Goal: Information Seeking & Learning: Check status

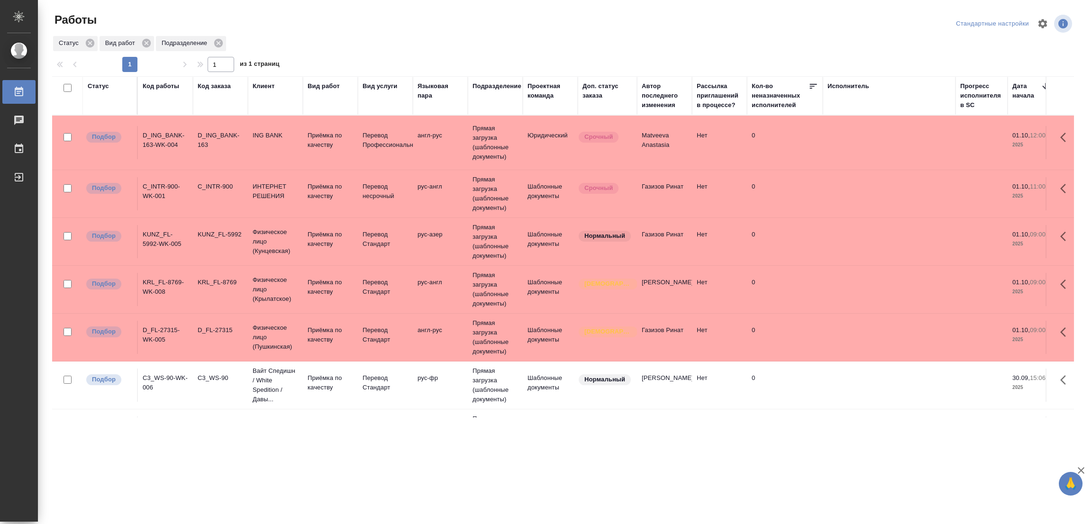
scroll to position [295, 0]
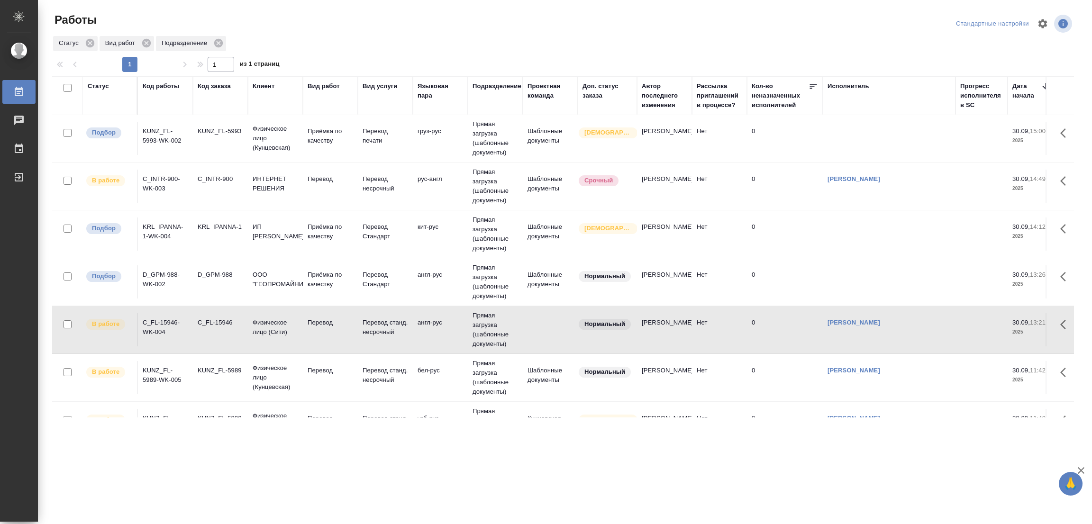
click at [151, 482] on div ".cls-1 fill:#fff; AWATERA Popova Galina Работы 0 Чаты График Выйти Работы Станд…" at bounding box center [546, 262] width 1092 height 524
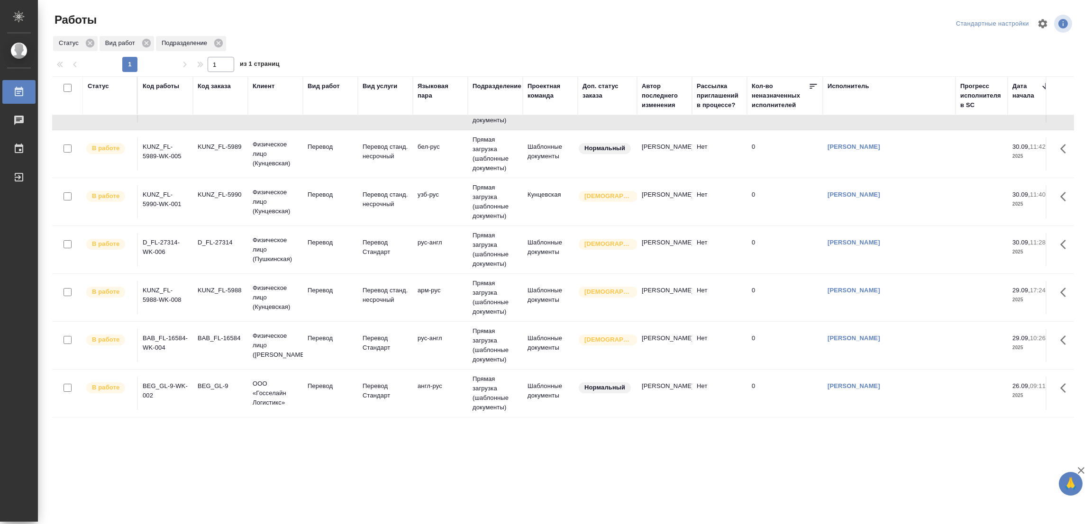
scroll to position [531, 0]
drag, startPoint x: 437, startPoint y: 499, endPoint x: 400, endPoint y: 519, distance: 41.4
click at [435, 500] on div ".cls-1 fill:#fff; AWATERA Popova Galina Работы 0 Чаты График Выйти Работы Станд…" at bounding box center [546, 262] width 1092 height 524
click at [544, 486] on div ".cls-1 fill:#fff; AWATERA Popova Galina Работы 0 Чаты График Выйти Работы Станд…" at bounding box center [546, 262] width 1092 height 524
click at [605, 464] on div ".cls-1 fill:#fff; AWATERA Popova Galina Работы 0 Чаты График Выйти Работы Станд…" at bounding box center [546, 262] width 1092 height 524
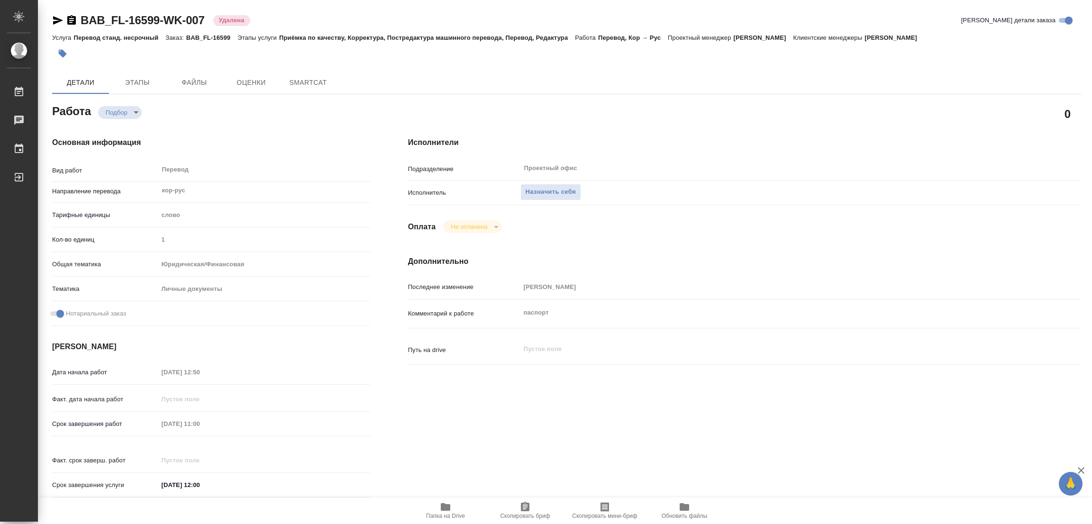
type textarea "x"
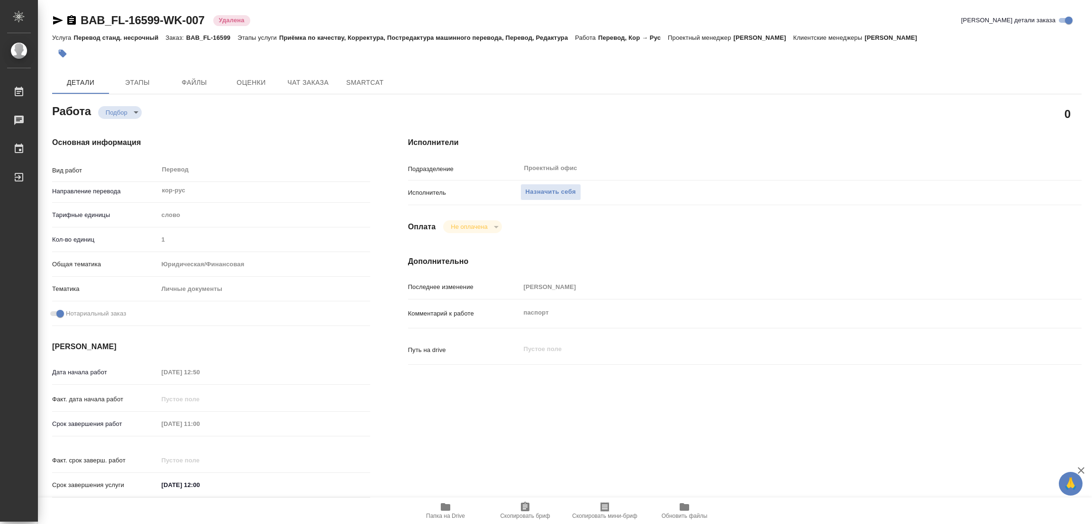
type textarea "x"
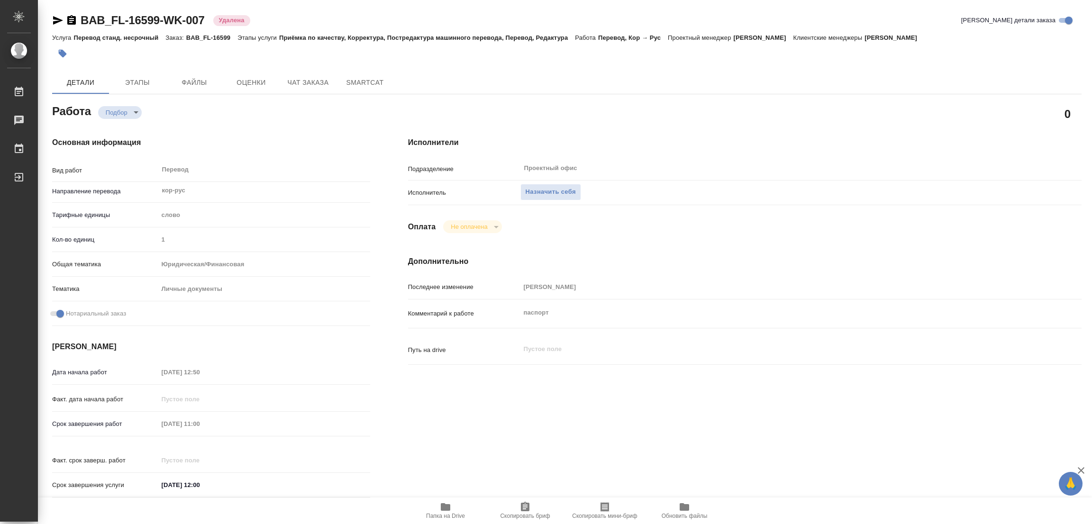
type textarea "x"
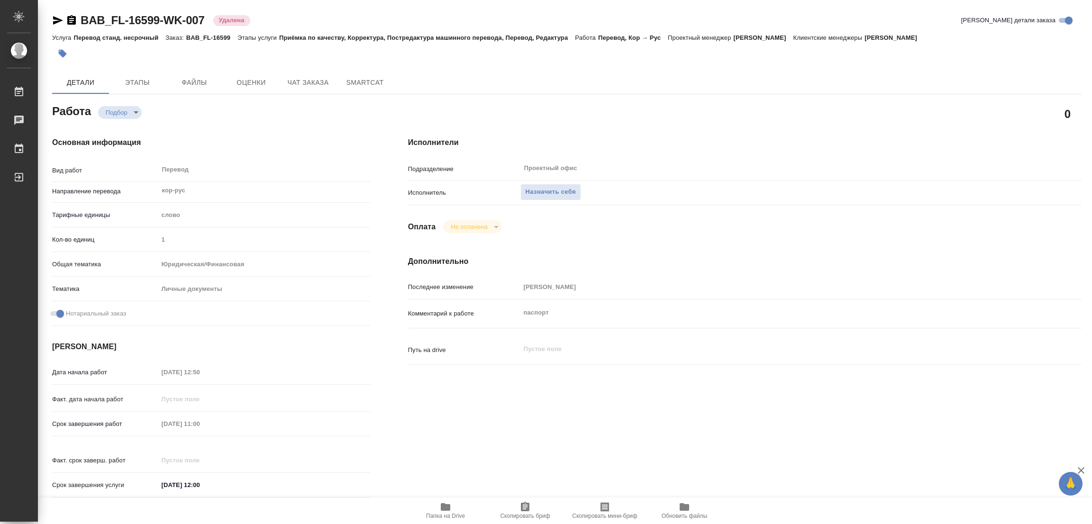
type textarea "x"
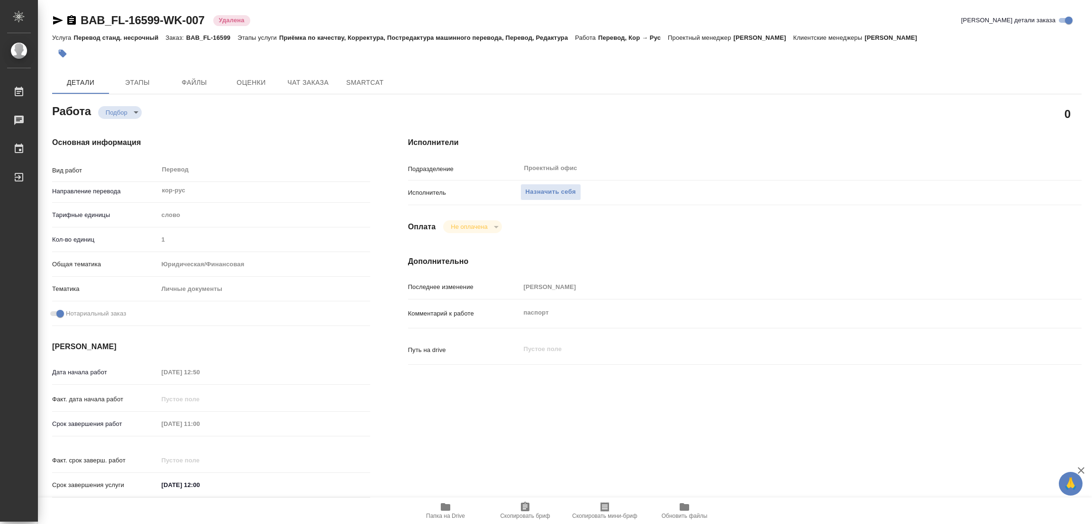
type textarea "x"
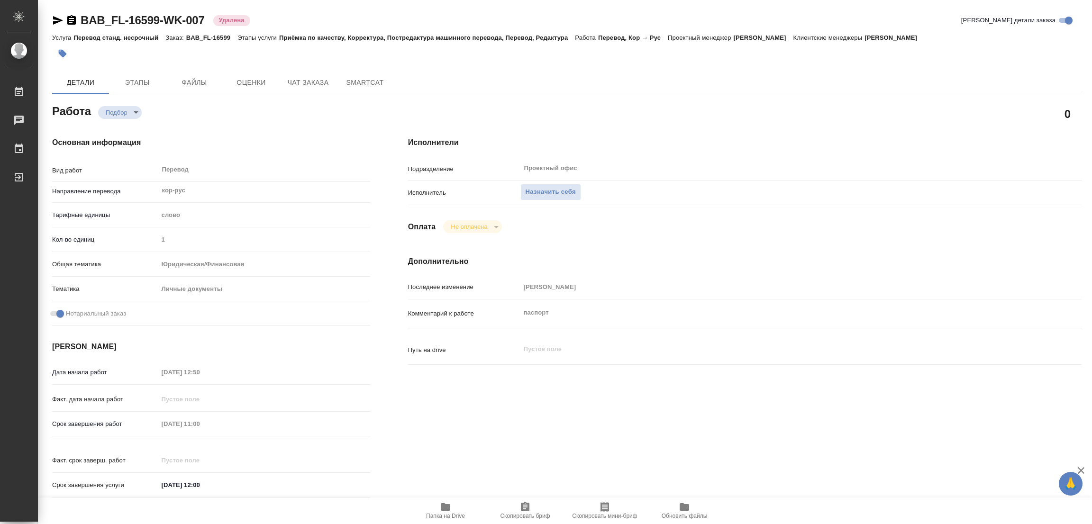
click at [175, 105] on div "Работа Подбор recruiting" at bounding box center [211, 110] width 318 height 17
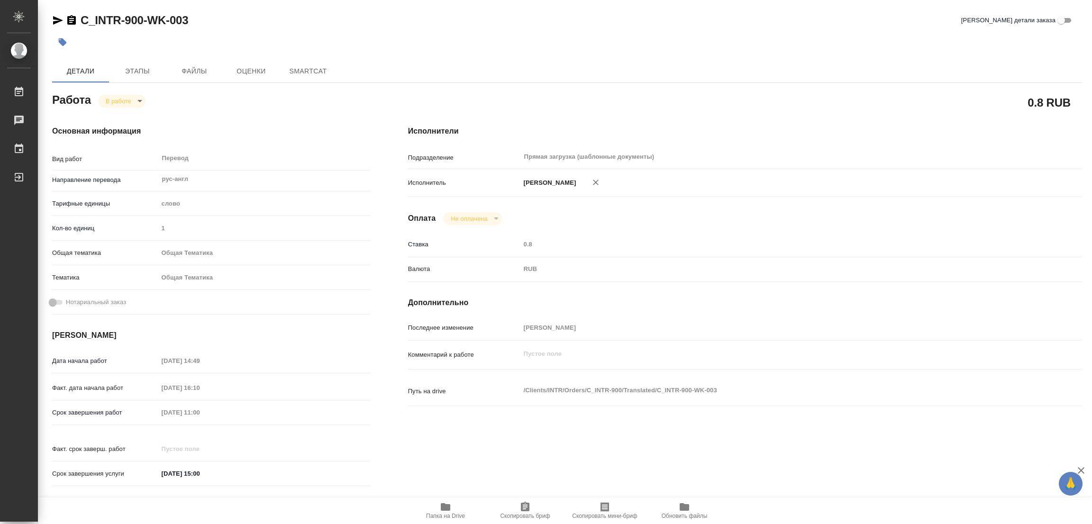
type textarea "x"
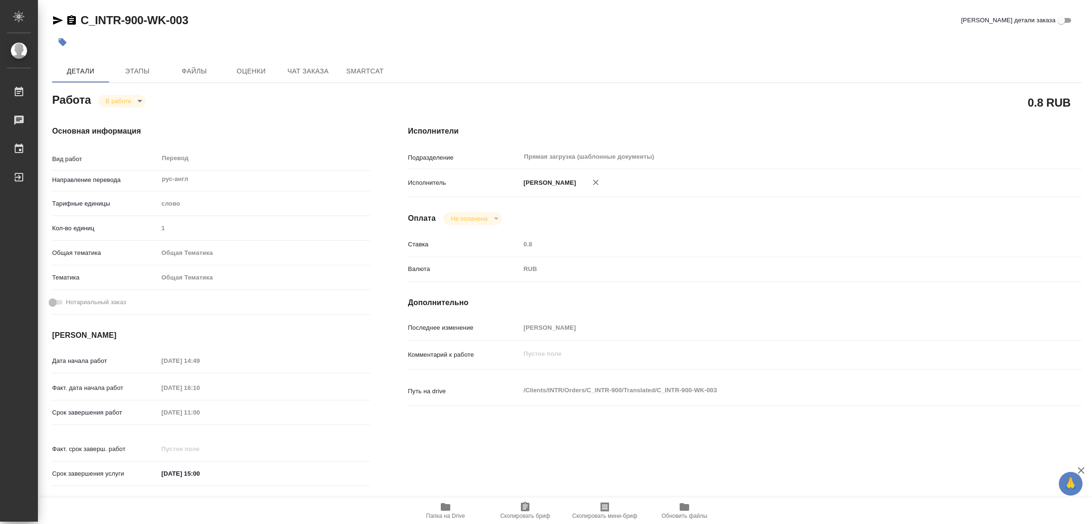
type textarea "x"
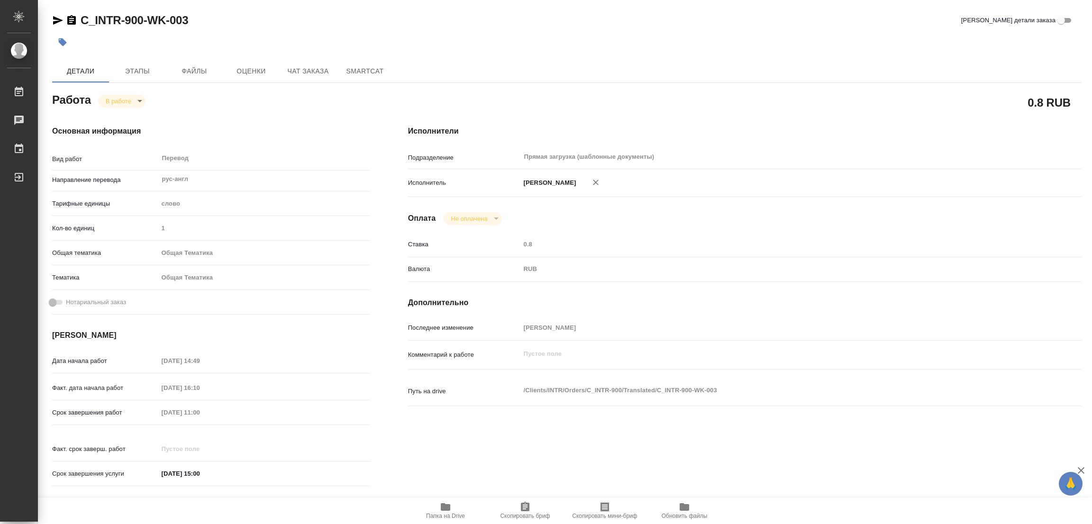
type textarea "x"
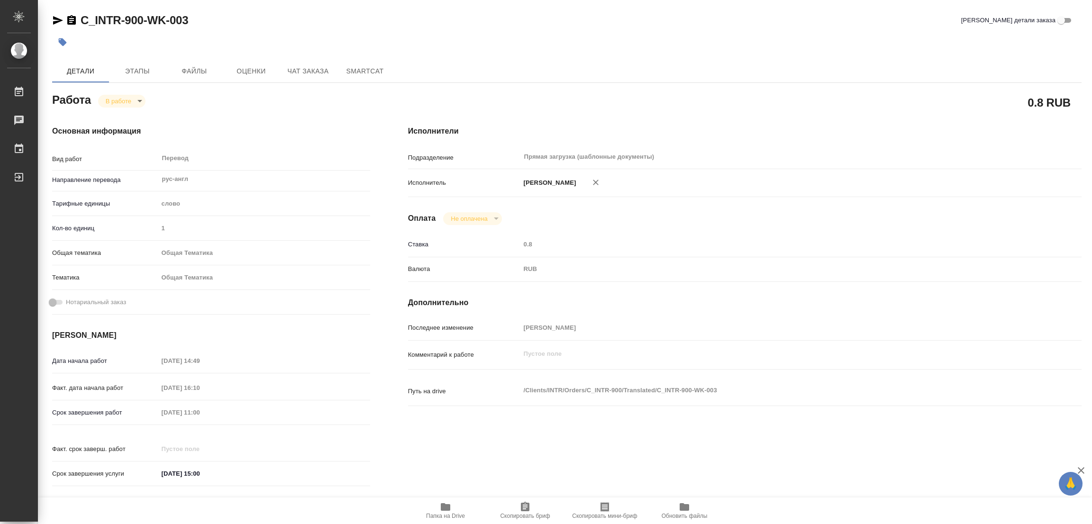
type textarea "x"
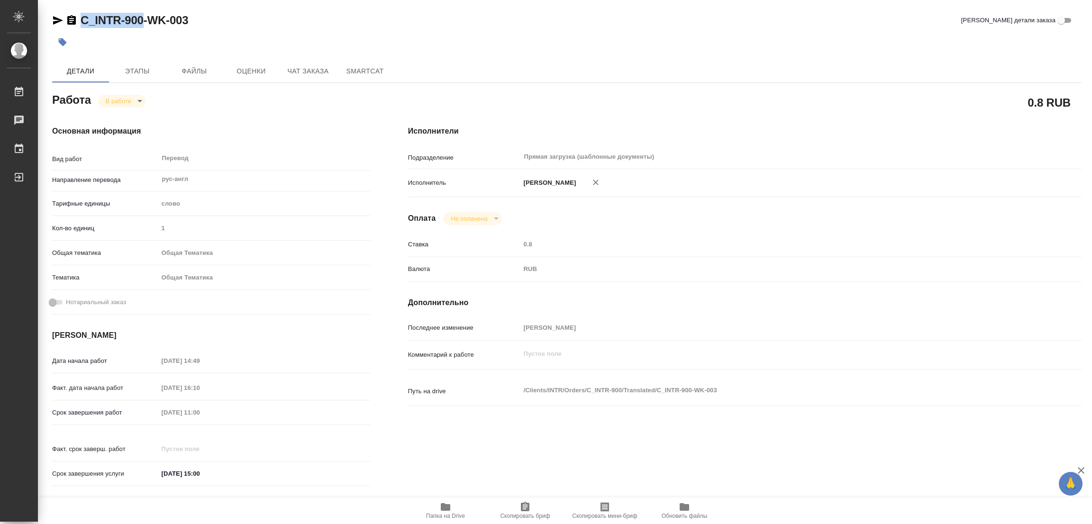
drag, startPoint x: 80, startPoint y: 7, endPoint x: 142, endPoint y: 19, distance: 62.9
click at [142, 19] on div "C_INTR-900-WK-003 Кратко детали заказа Детали Этапы Файлы Оценки Чат заказа Sma…" at bounding box center [567, 397] width 1040 height 795
copy link "C_INTR-900"
type textarea "x"
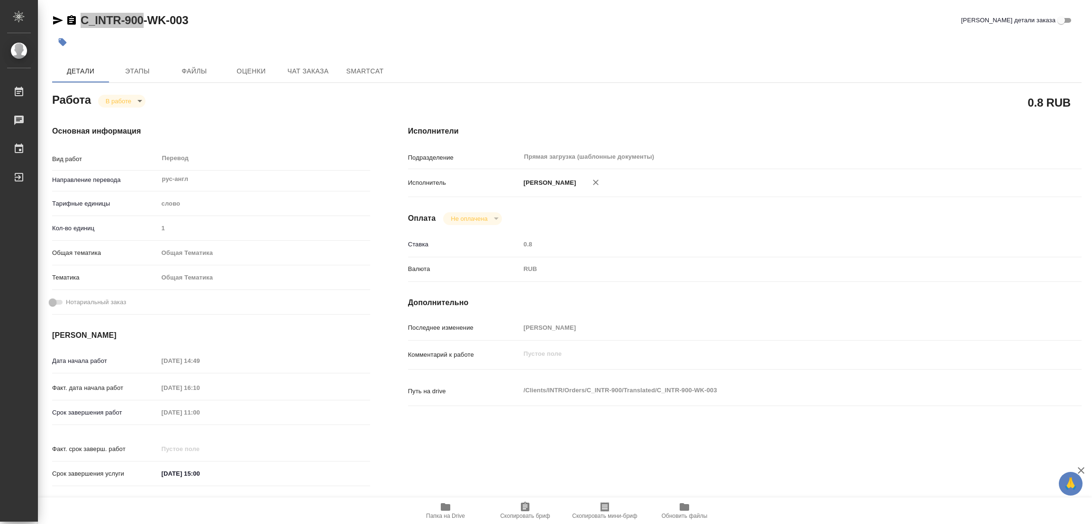
type textarea "x"
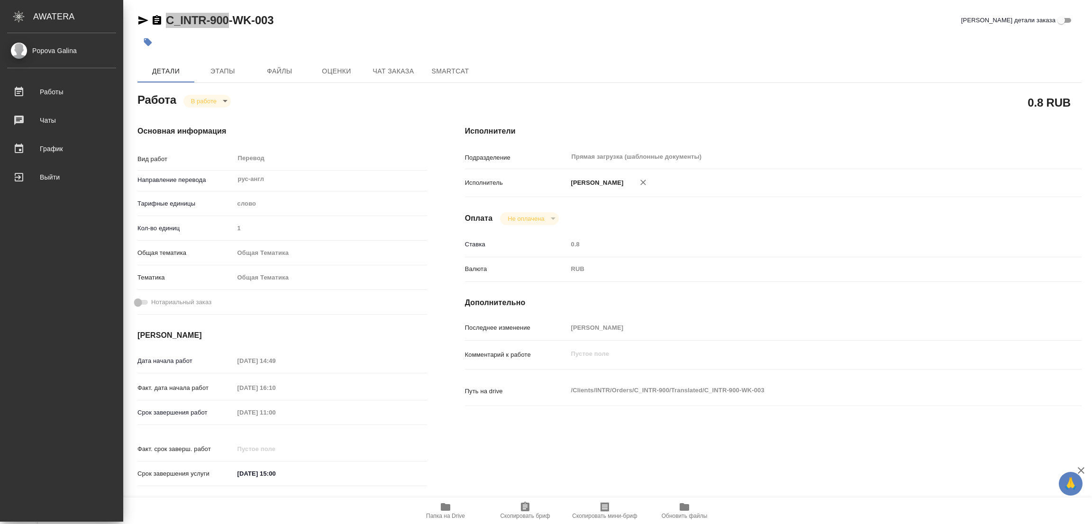
type textarea "x"
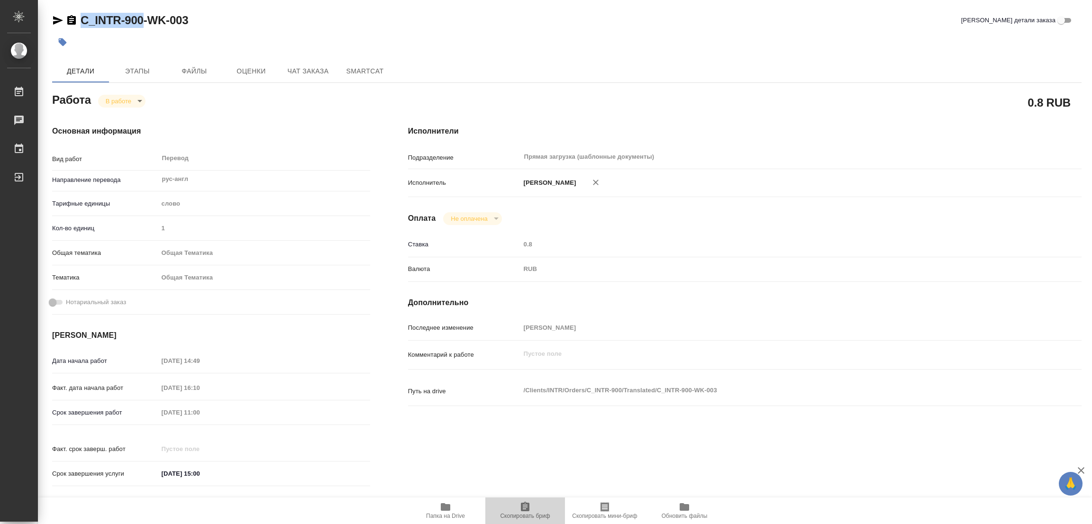
click at [530, 516] on span "Скопировать бриф" at bounding box center [525, 516] width 50 height 7
copy link "C_INTR-900"
click at [402, 446] on div "Исполнители Подразделение Прямая загрузка (шаблонные документы) ​ Исполнитель П…" at bounding box center [744, 309] width 711 height 405
click at [380, 480] on div "Основная информация Вид работ Перевод x ​ Направление перевода рус-англ ​ Тариф…" at bounding box center [211, 309] width 356 height 405
drag, startPoint x: 242, startPoint y: 408, endPoint x: 105, endPoint y: 408, distance: 137.4
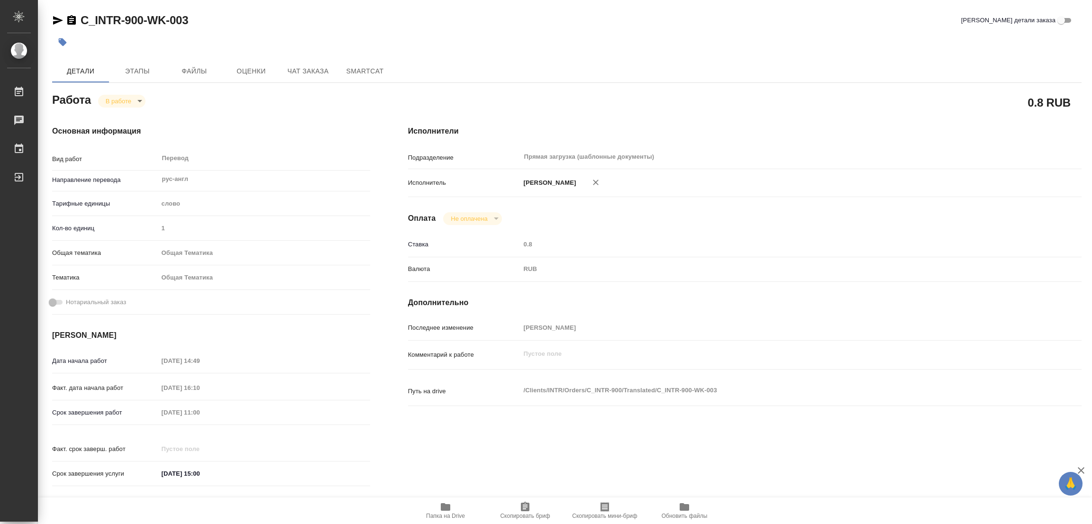
click at [105, 408] on div "Срок завершения работ 01.10.2025 11:00" at bounding box center [211, 412] width 318 height 17
click at [233, 117] on div "Основная информация Вид работ Перевод x ​ Направление перевода рус-англ ​ Тариф…" at bounding box center [211, 309] width 356 height 405
type textarea "x"
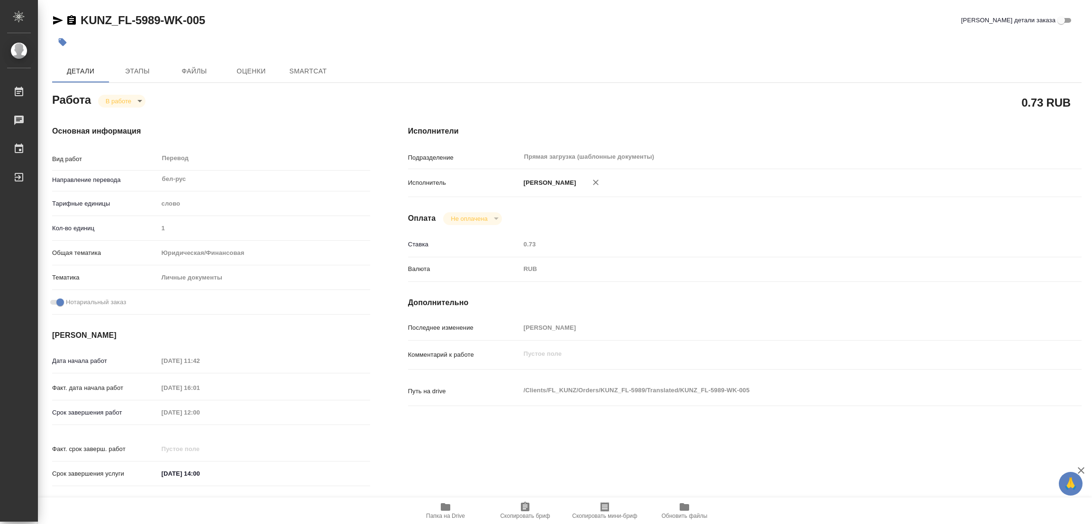
type textarea "x"
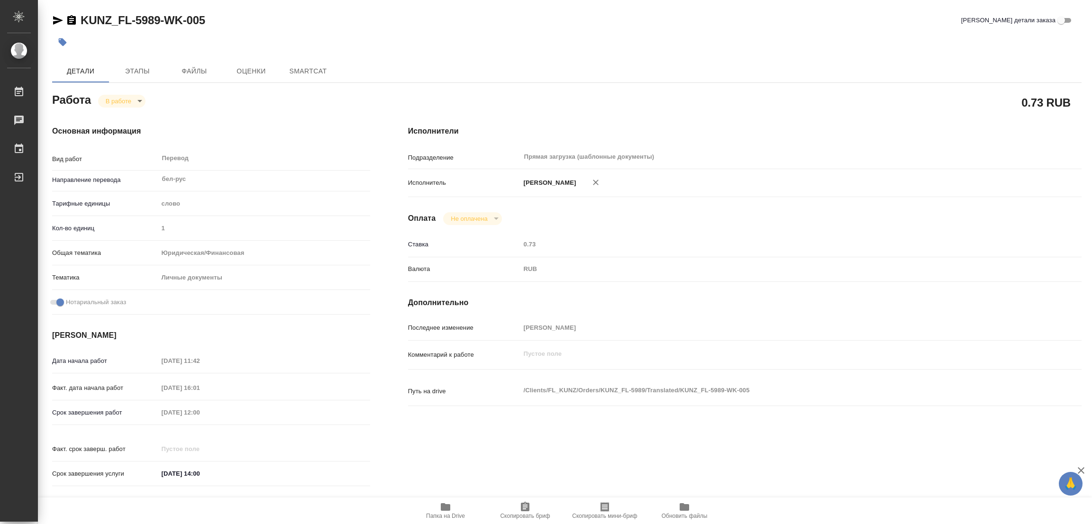
type textarea "x"
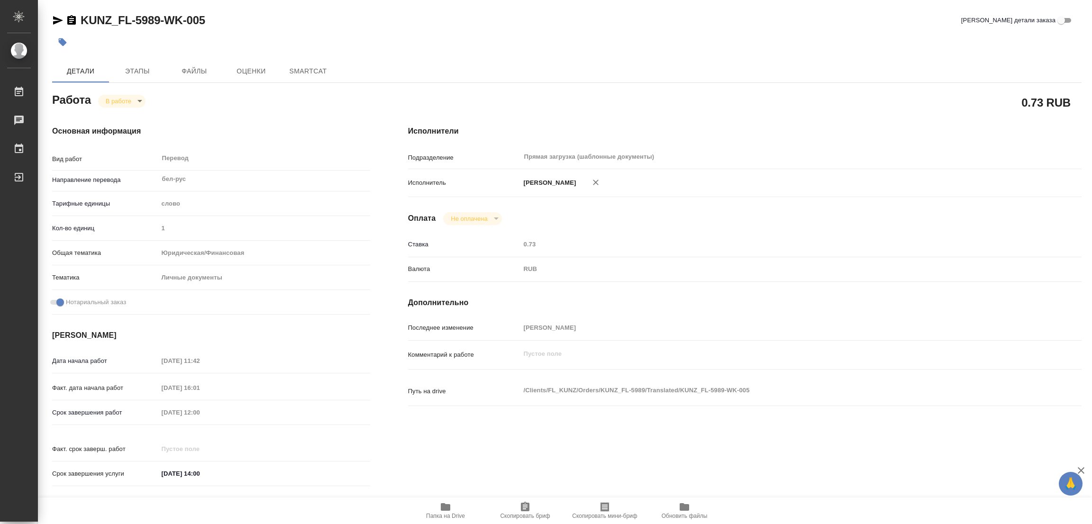
type textarea "x"
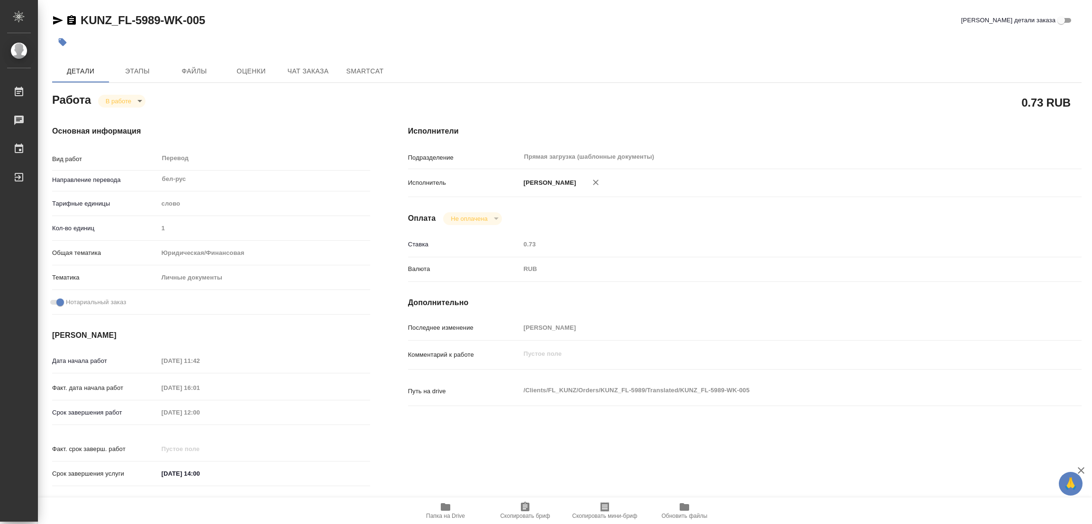
type textarea "x"
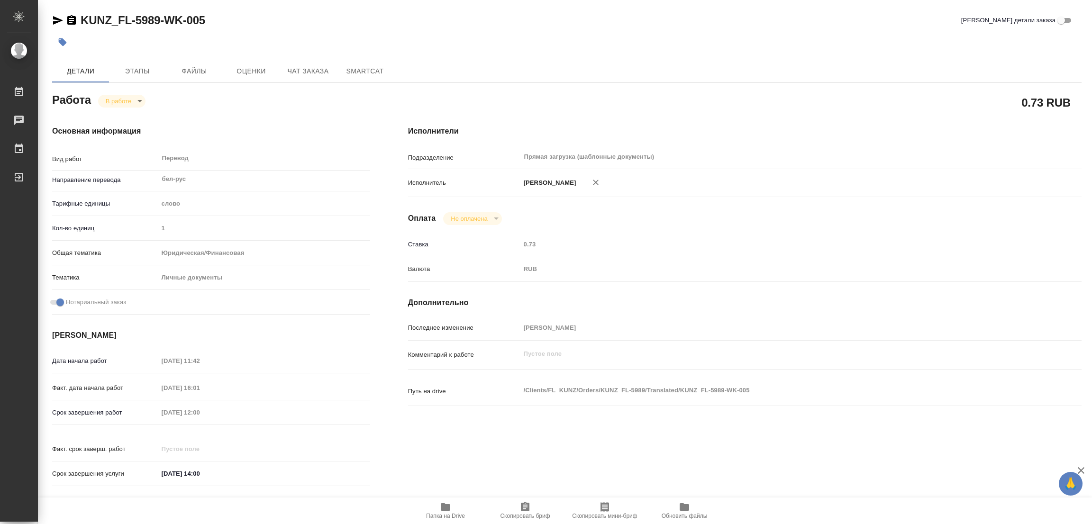
type textarea "x"
click at [293, 111] on div "Основная информация Вид работ Перевод x ​ Направление перевода бел-рус ​ Тарифн…" at bounding box center [211, 309] width 356 height 405
click at [446, 504] on icon "button" at bounding box center [445, 506] width 11 height 11
drag, startPoint x: 78, startPoint y: 6, endPoint x: 157, endPoint y: 29, distance: 82.4
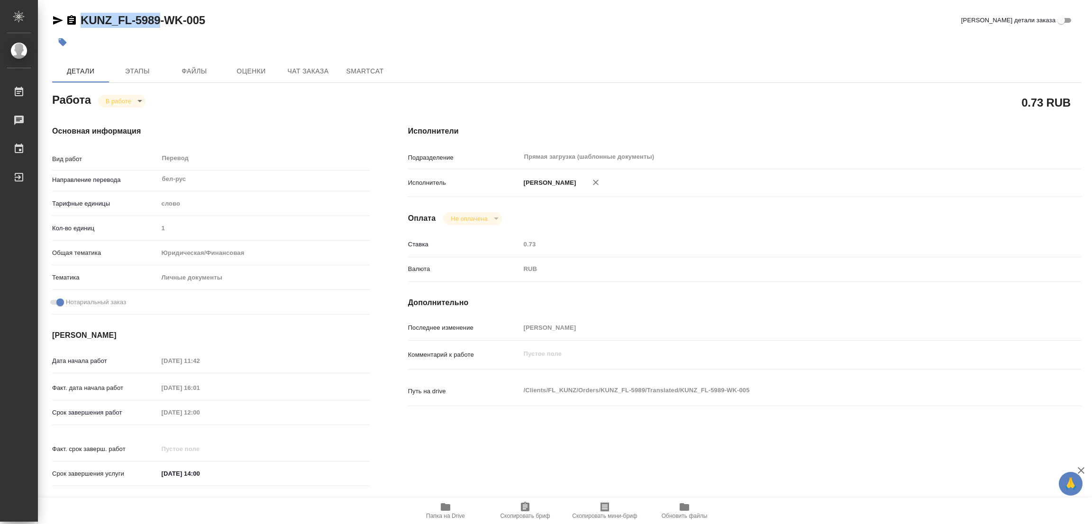
click at [157, 29] on div "KUNZ_FL-5989-WK-005 Кратко детали заказа Детали Этапы Файлы Оценки Чат заказа S…" at bounding box center [567, 397] width 1040 height 795
copy link "KUNZ_FL-5989"
drag, startPoint x: 529, startPoint y: 509, endPoint x: 457, endPoint y: 520, distance: 72.9
click at [528, 509] on icon "button" at bounding box center [524, 506] width 11 height 11
copy link "KUNZ_FL-5989"
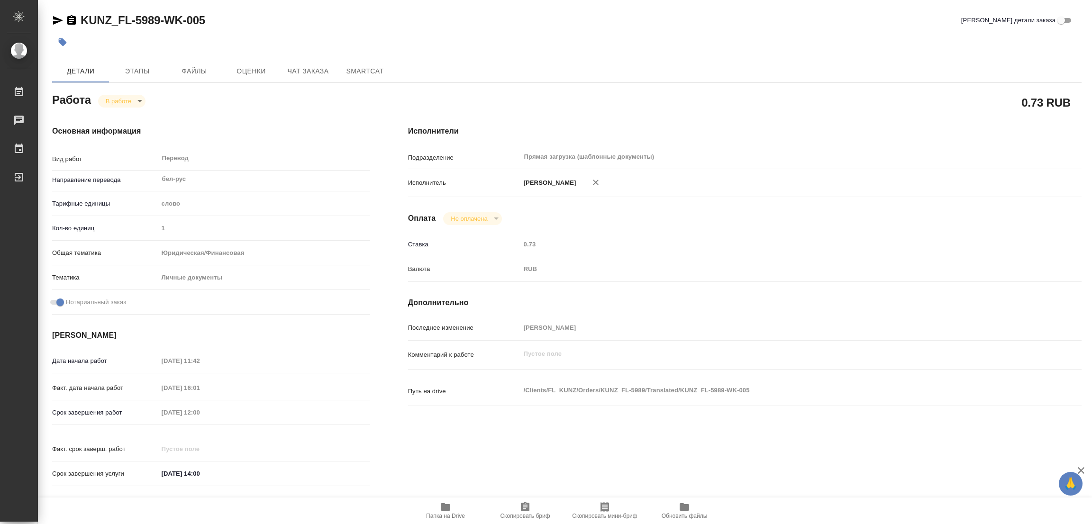
click at [755, 230] on div "Исполнители Подразделение Прямая загрузка (шаблонные документы) ​ Исполнитель […" at bounding box center [744, 309] width 711 height 405
click at [57, 411] on div "Срок завершения работ [DATE] 12:00" at bounding box center [211, 412] width 318 height 17
click at [1054, 182] on div "Исполнитель [PERSON_NAME]" at bounding box center [744, 183] width 673 height 20
type textarea "x"
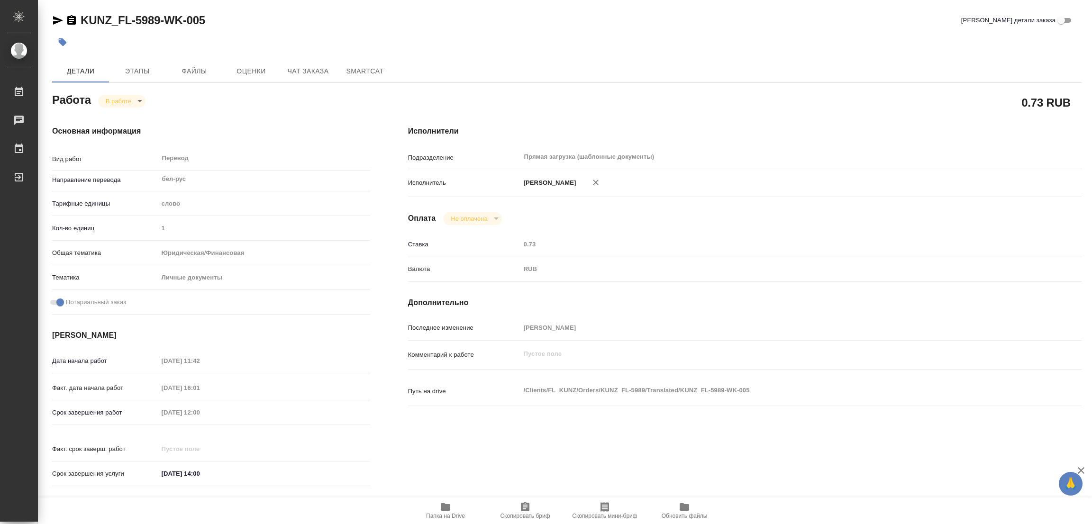
type textarea "x"
drag, startPoint x: 309, startPoint y: 29, endPoint x: 316, endPoint y: 27, distance: 7.9
click at [309, 29] on div "KUNZ_FL-5989-WK-005 [PERSON_NAME] детали заказа" at bounding box center [566, 22] width 1029 height 19
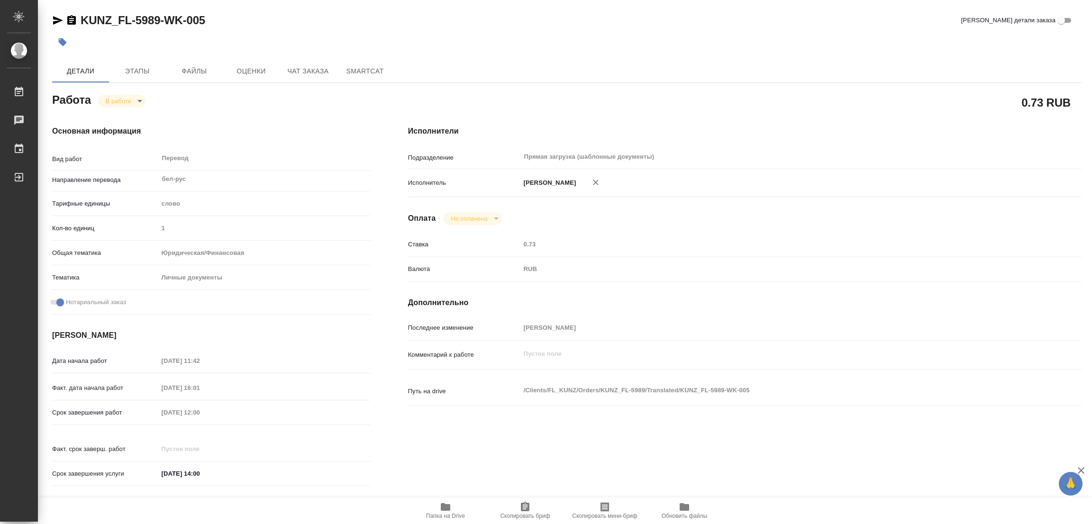
drag, startPoint x: 451, startPoint y: 9, endPoint x: 470, endPoint y: 4, distance: 19.8
click at [453, 9] on div "KUNZ_FL-5989-WK-005 Кратко детали заказа Детали Этапы Файлы Оценки Чат заказа S…" at bounding box center [567, 397] width 1040 height 795
